Goal: Information Seeking & Learning: Learn about a topic

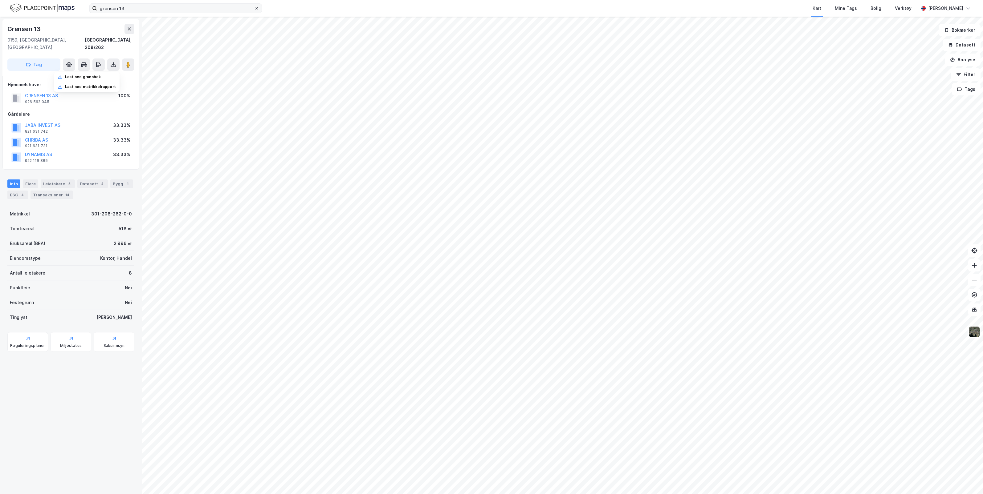
click at [257, 9] on icon at bounding box center [256, 8] width 2 height 2
click at [254, 9] on input "grensen 13" at bounding box center [175, 8] width 157 height 9
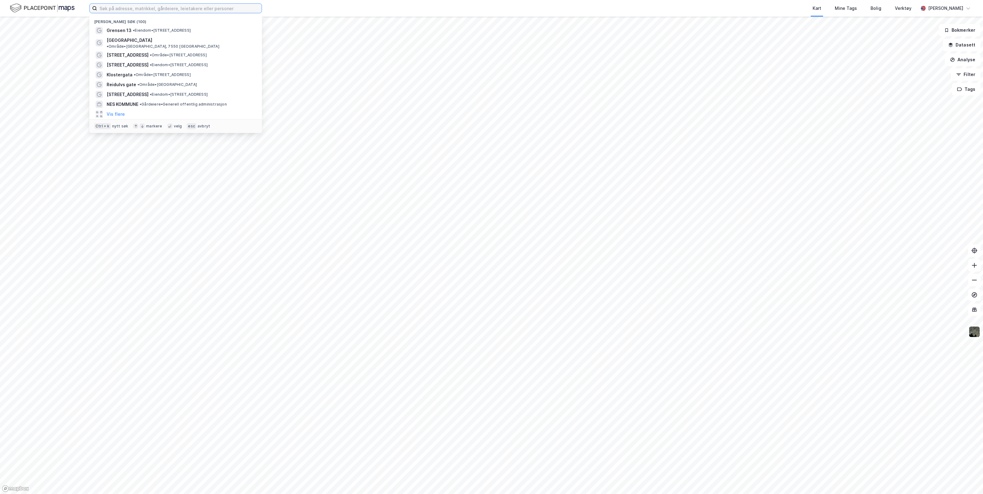
click at [211, 8] on input at bounding box center [179, 8] width 164 height 9
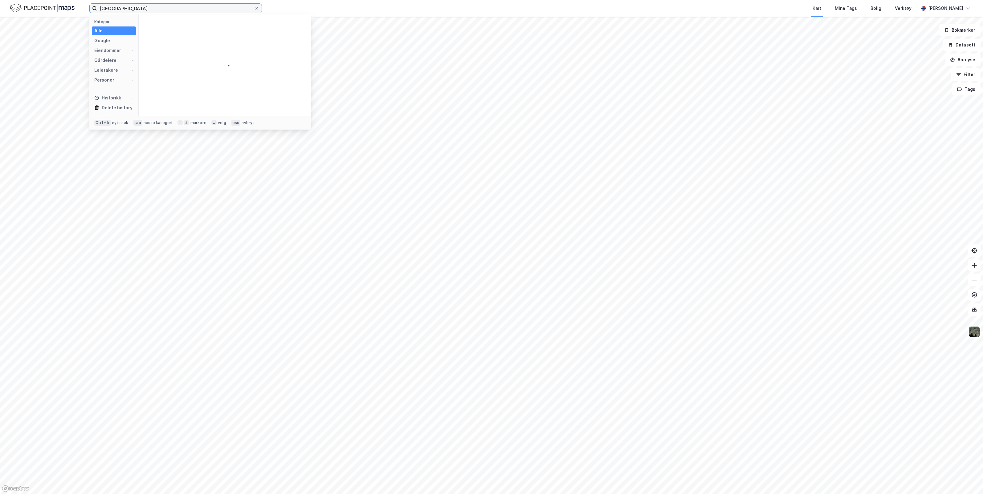
type input "[GEOGRAPHIC_DATA]"
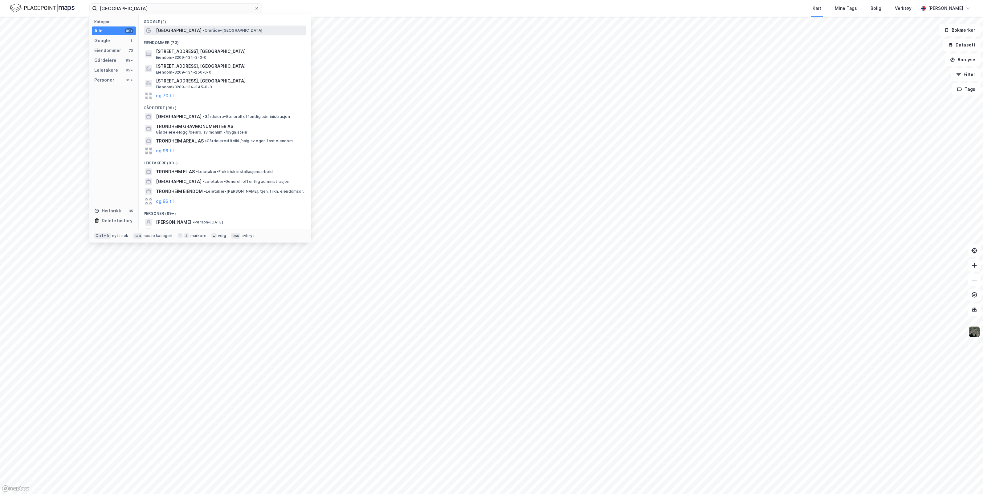
click at [203, 28] on span "• Område • [GEOGRAPHIC_DATA]" at bounding box center [232, 30] width 59 height 5
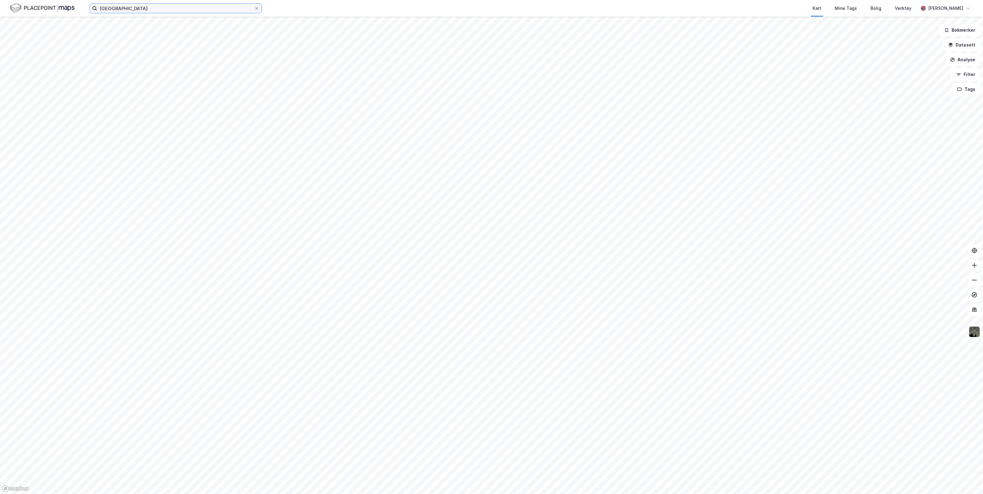
click at [152, 7] on input "[GEOGRAPHIC_DATA]" at bounding box center [175, 8] width 157 height 9
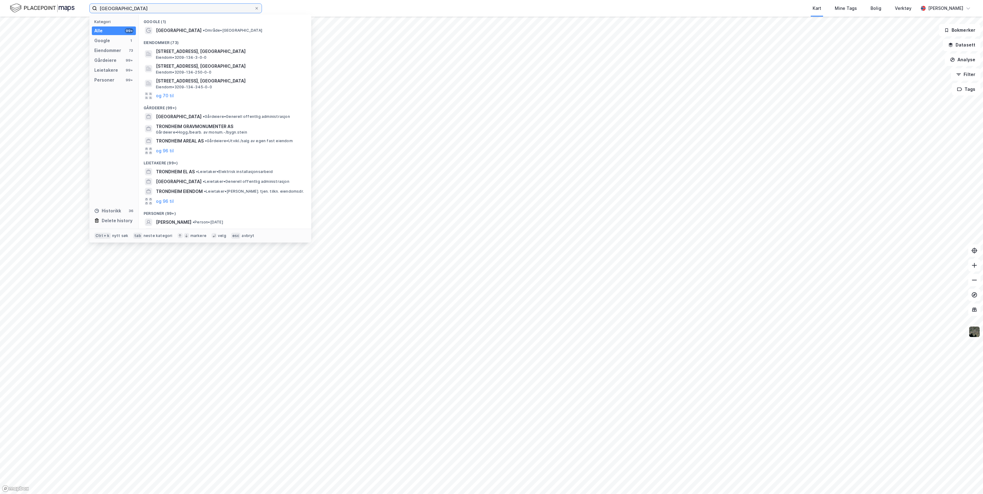
drag, startPoint x: 152, startPoint y: 7, endPoint x: 88, endPoint y: 3, distance: 63.8
click at [88, 3] on div "trondheim Kategori Alle 99+ Google 1 Eiendommer 73 Gårdeiere 99+ Leietakere 99+…" at bounding box center [491, 8] width 983 height 17
